Goal: Task Accomplishment & Management: Use online tool/utility

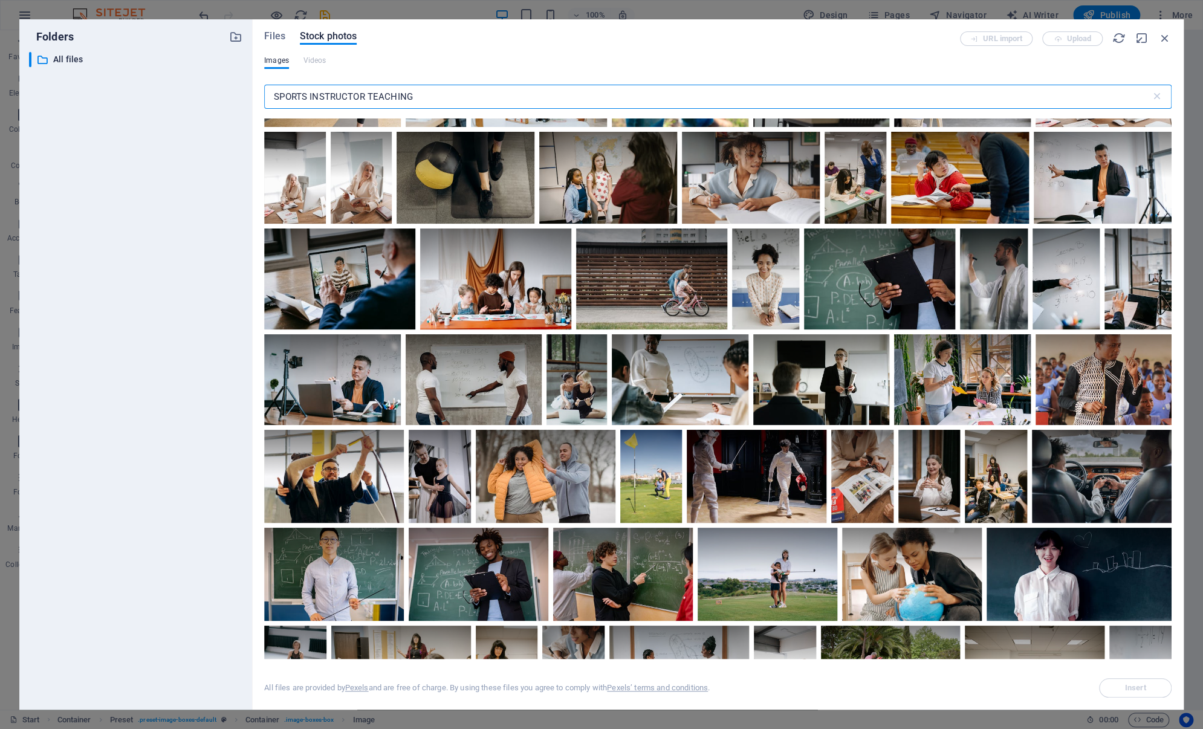
scroll to position [2828, 0]
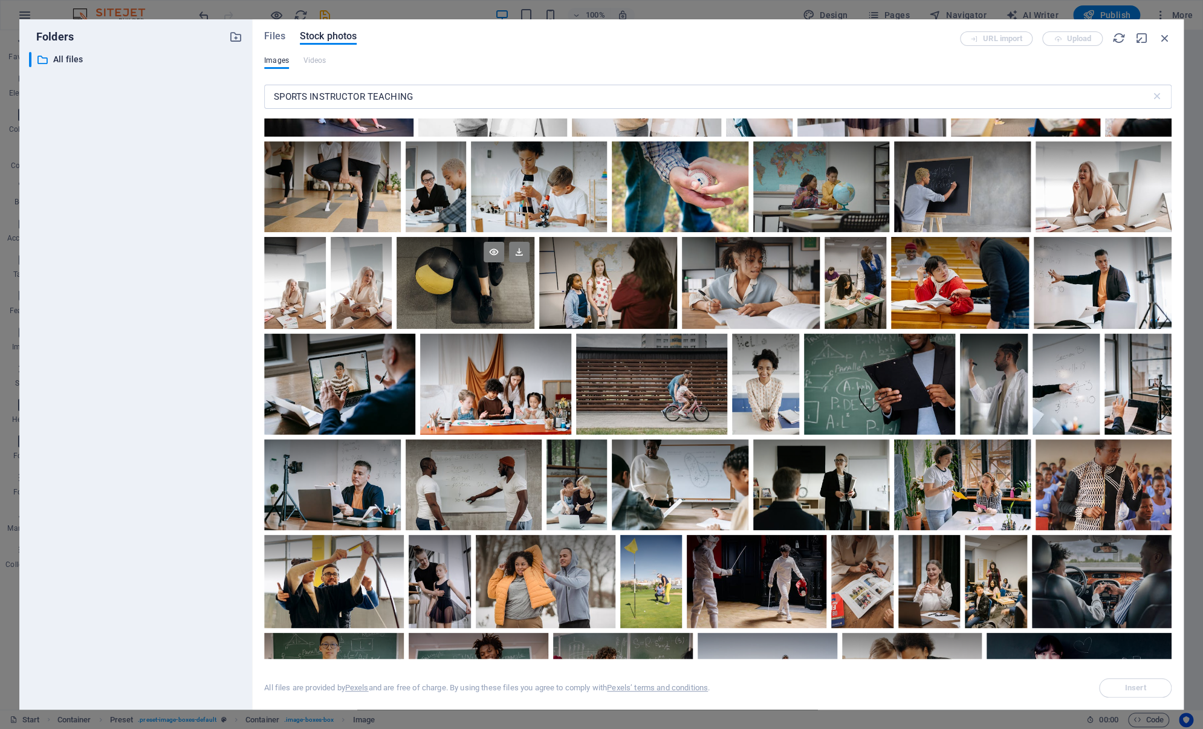
click at [534, 308] on div at bounding box center [466, 283] width 138 height 92
click at [504, 262] on icon at bounding box center [494, 252] width 21 height 21
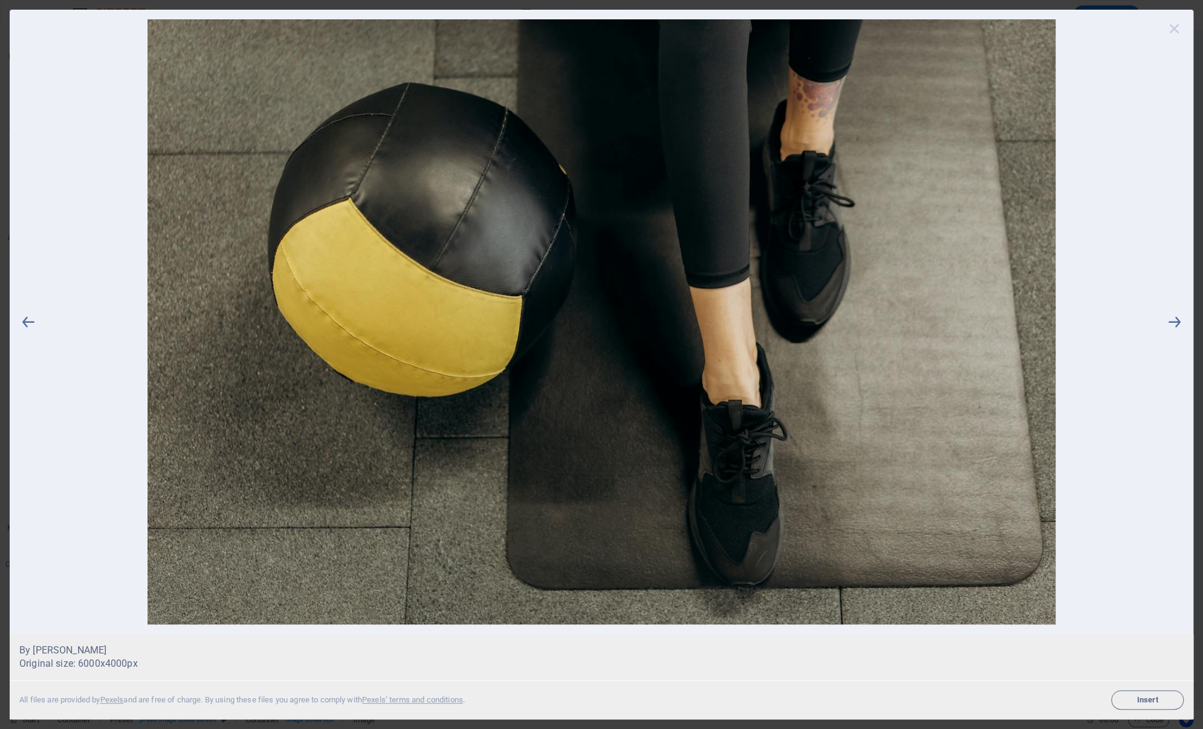
click at [1176, 23] on icon at bounding box center [1175, 28] width 18 height 18
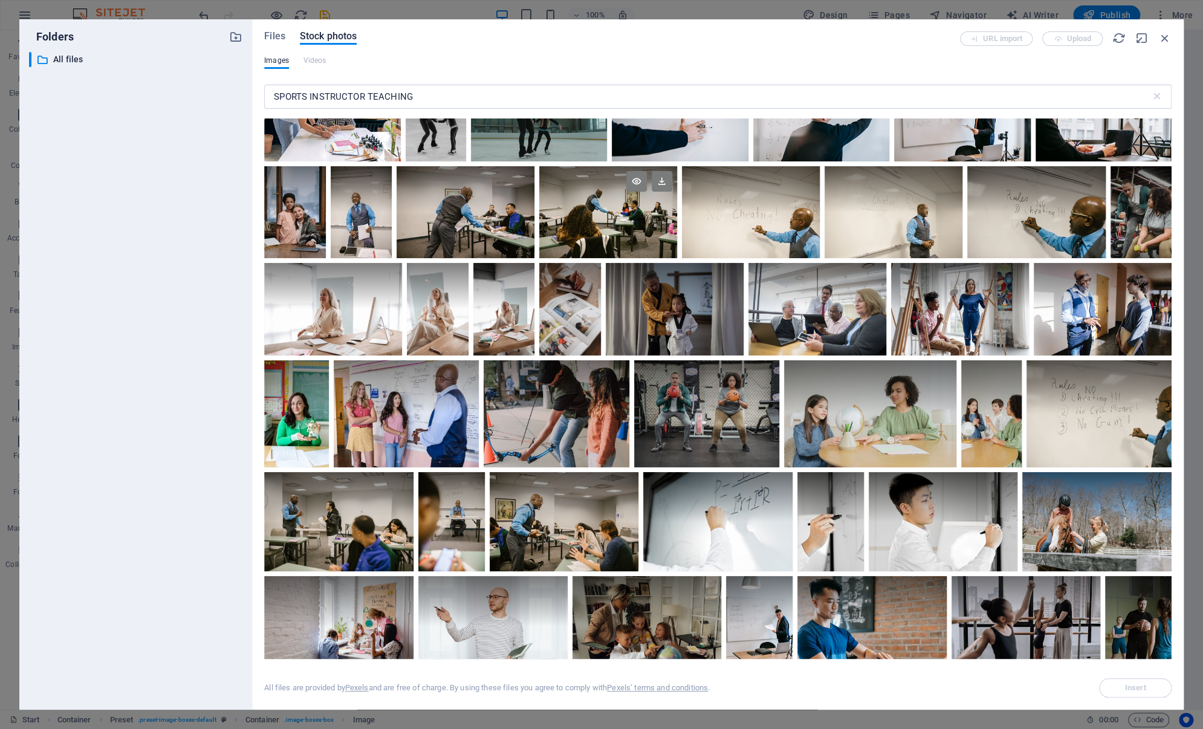
scroll to position [5186, 0]
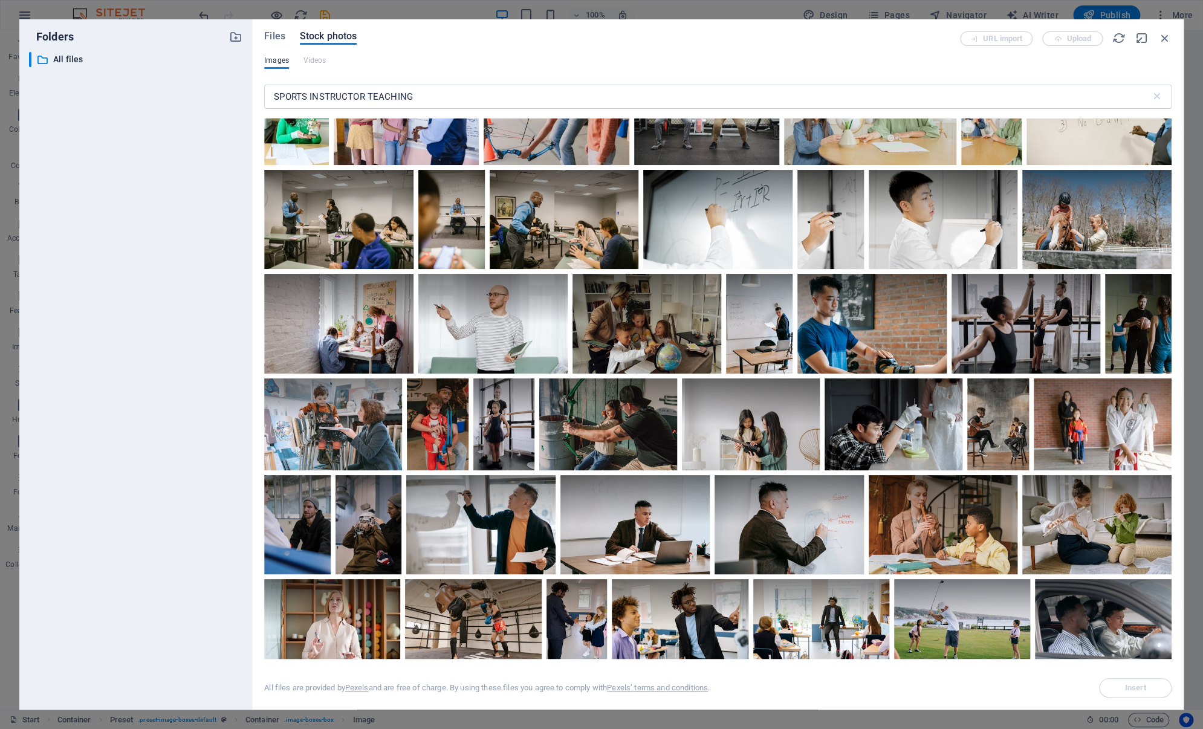
click at [749, 83] on icon at bounding box center [739, 73] width 21 height 21
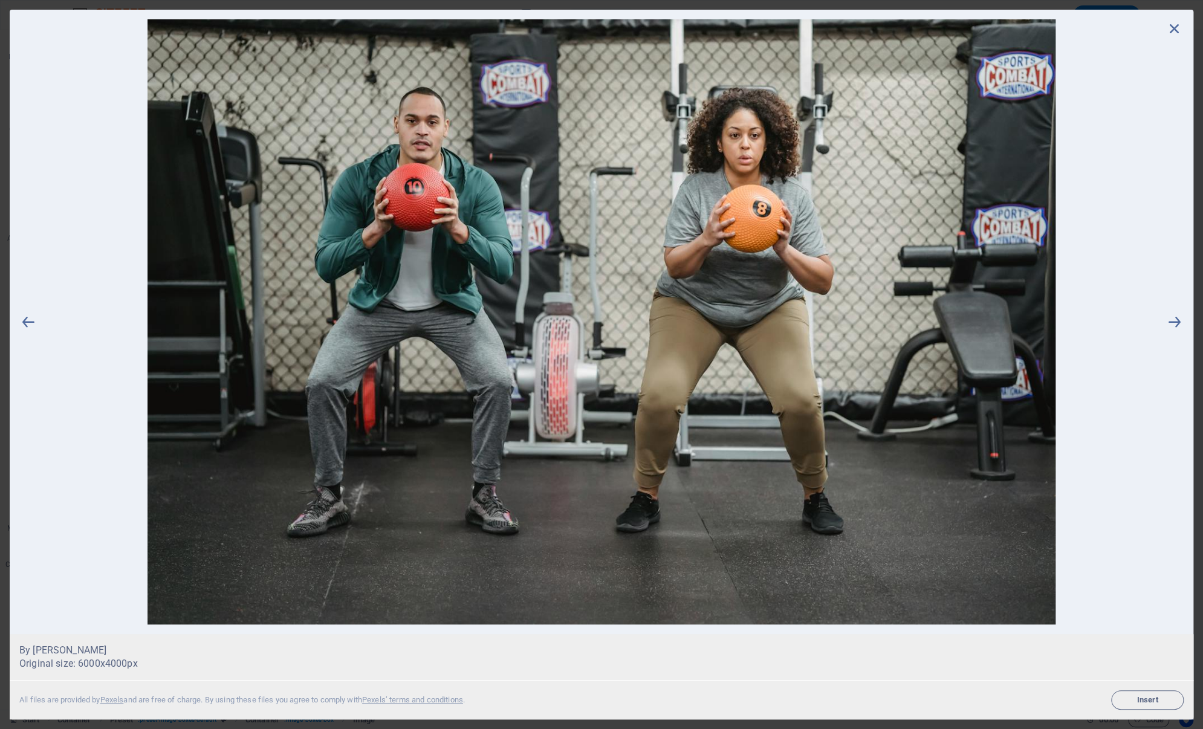
click at [1137, 698] on span "Insert" at bounding box center [1148, 700] width 62 height 7
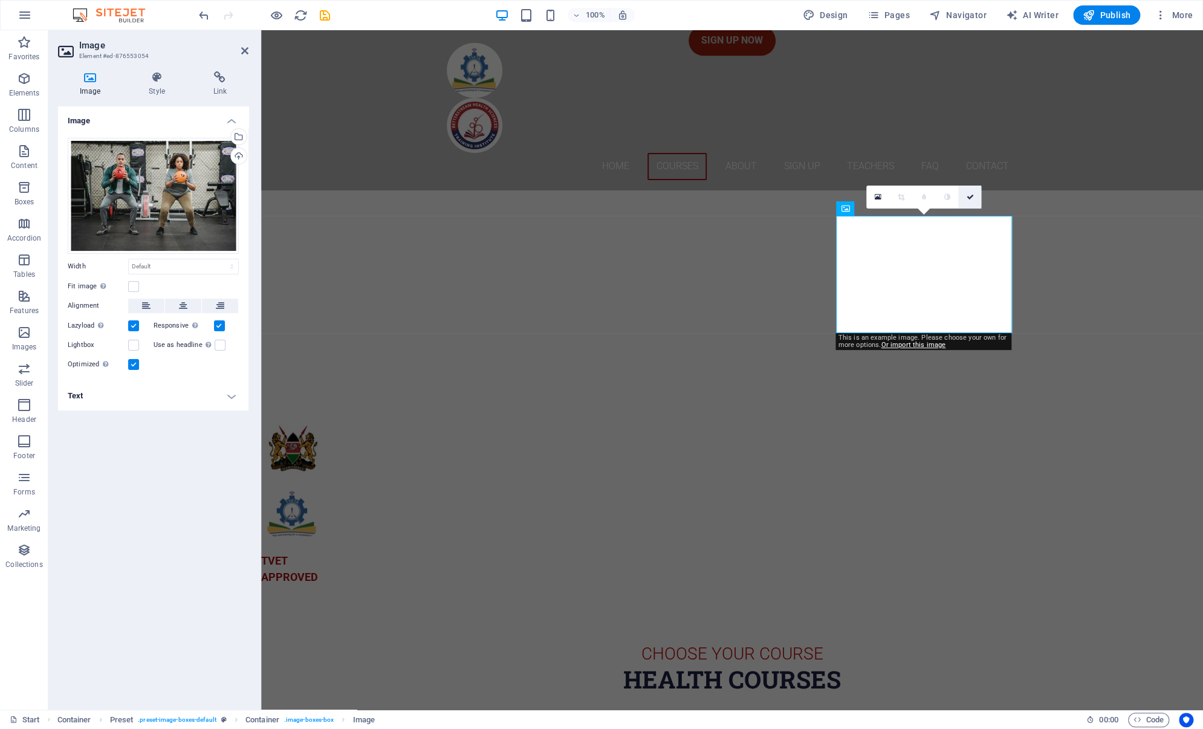
click at [973, 199] on icon at bounding box center [969, 196] width 7 height 7
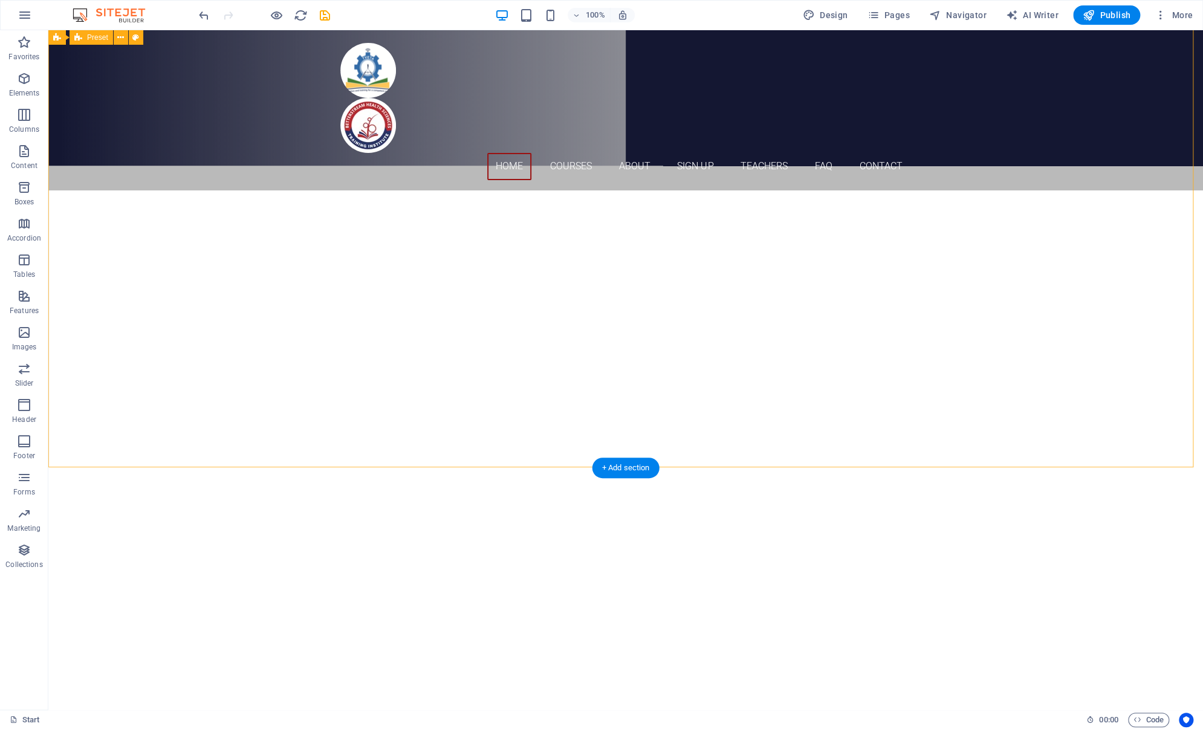
scroll to position [786, 0]
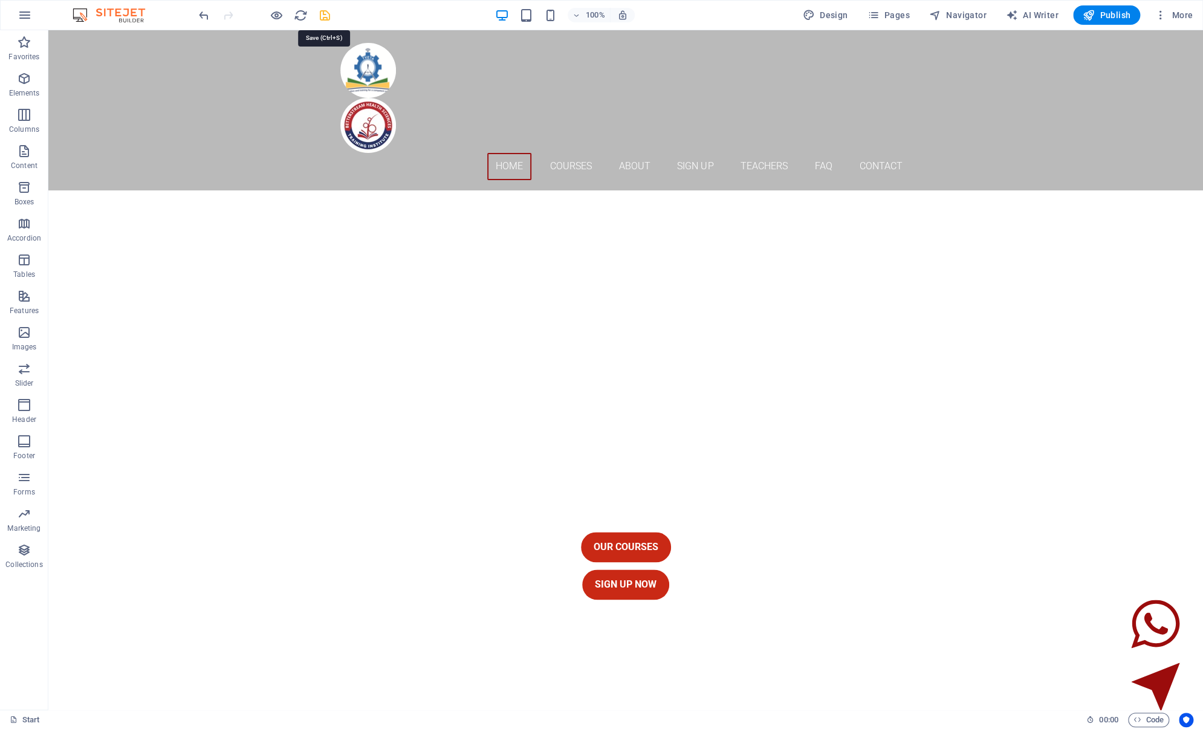
click at [328, 13] on icon "save" at bounding box center [325, 15] width 14 height 14
click at [443, 40] on button at bounding box center [439, 35] width 15 height 15
